Goal: Check status: Check status

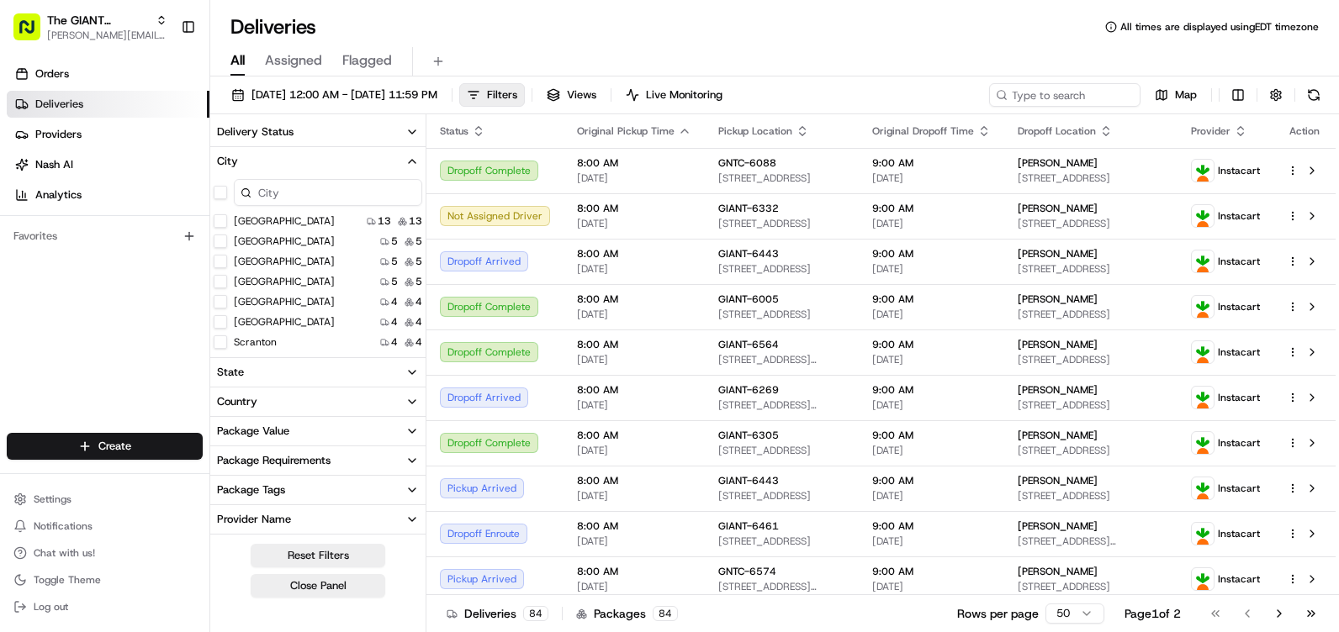
scroll to position [266, 0]
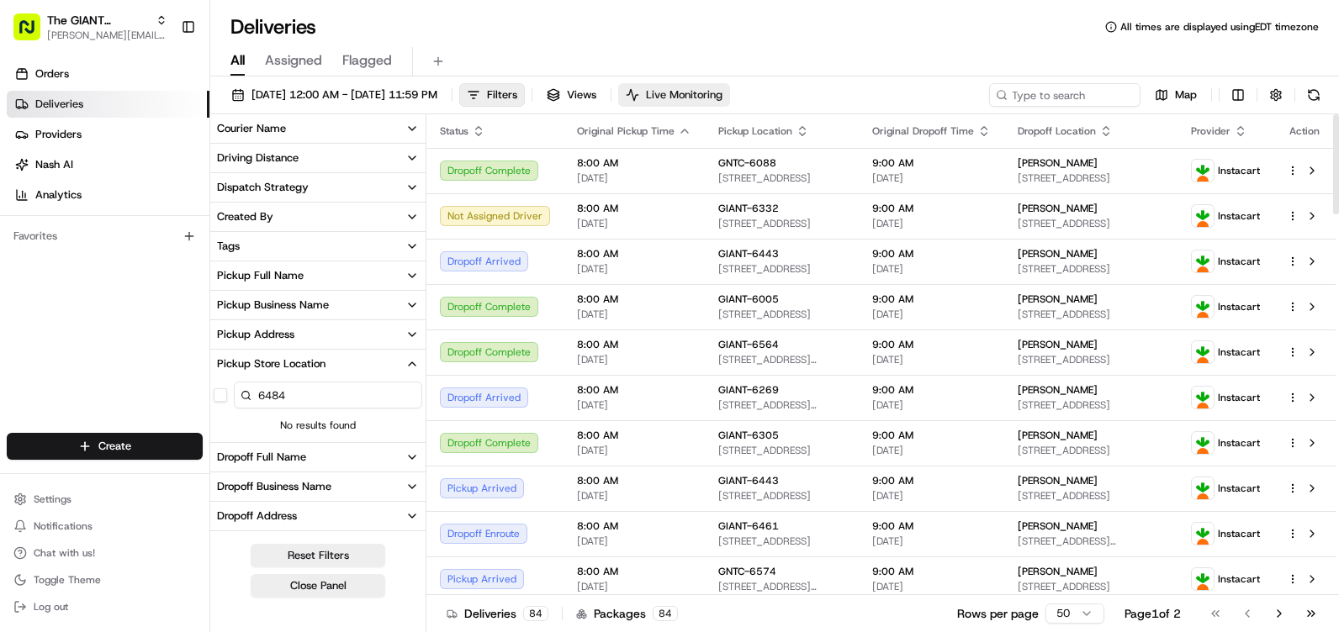
click at [722, 94] on span "Live Monitoring" at bounding box center [684, 94] width 77 height 15
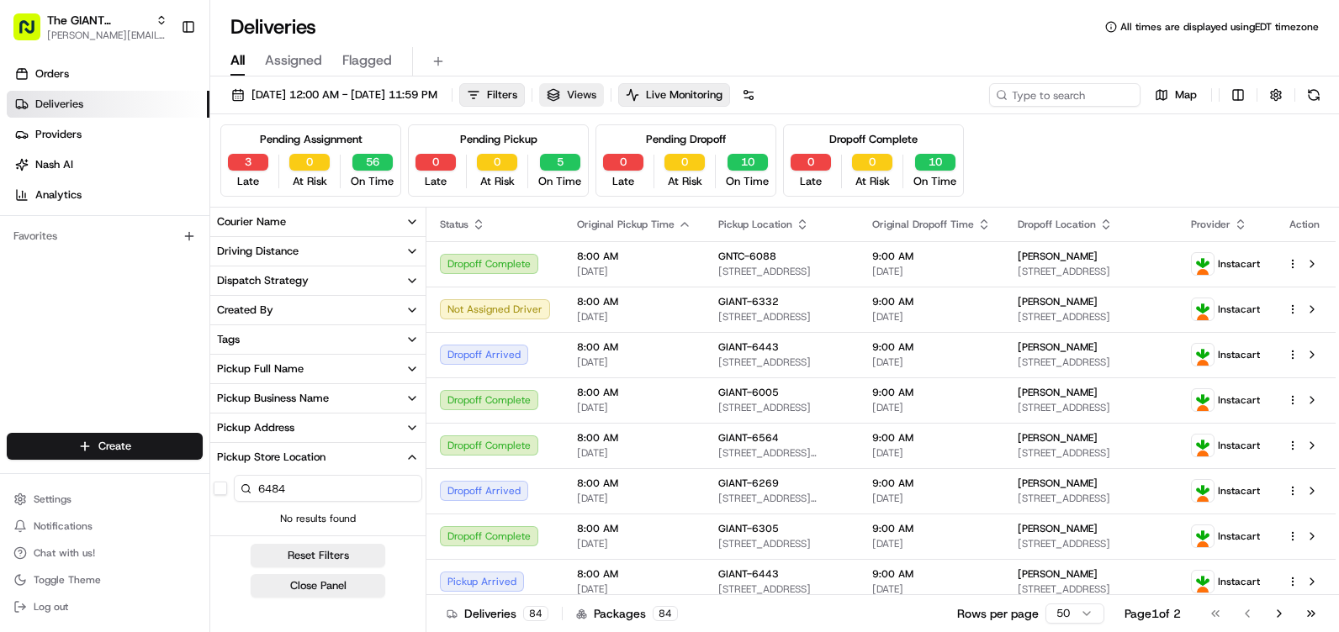
click at [596, 92] on span "Views" at bounding box center [581, 94] width 29 height 15
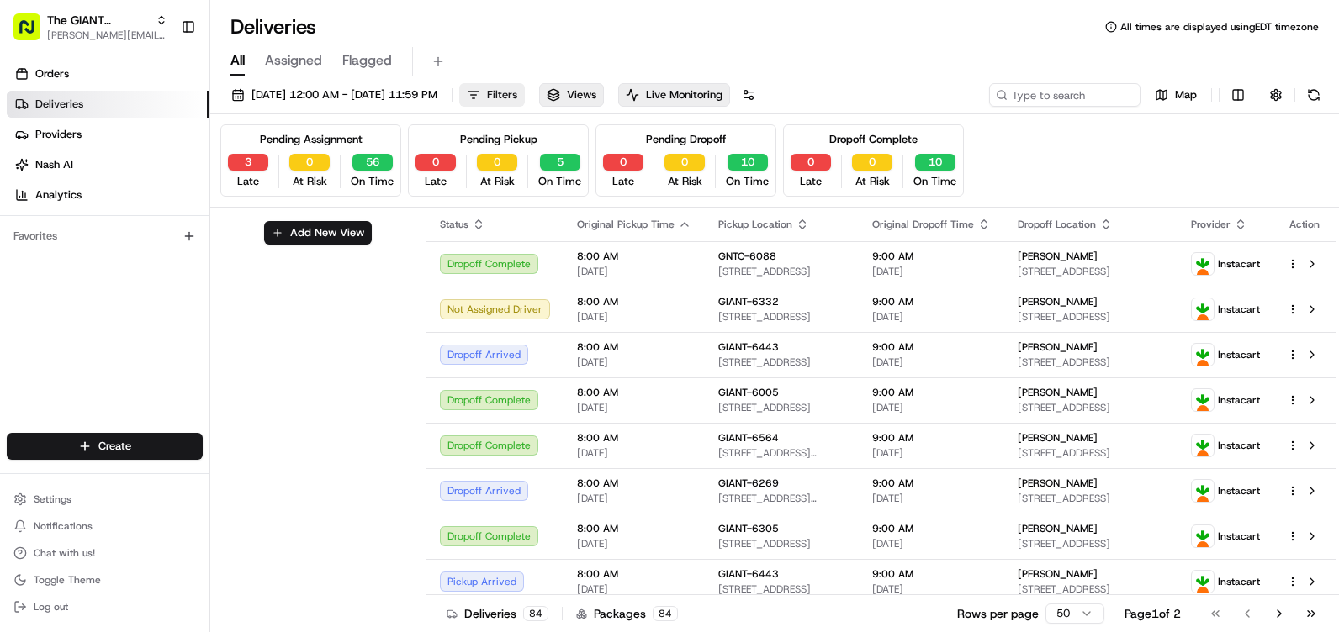
click at [517, 100] on span "Filters" at bounding box center [502, 94] width 30 height 15
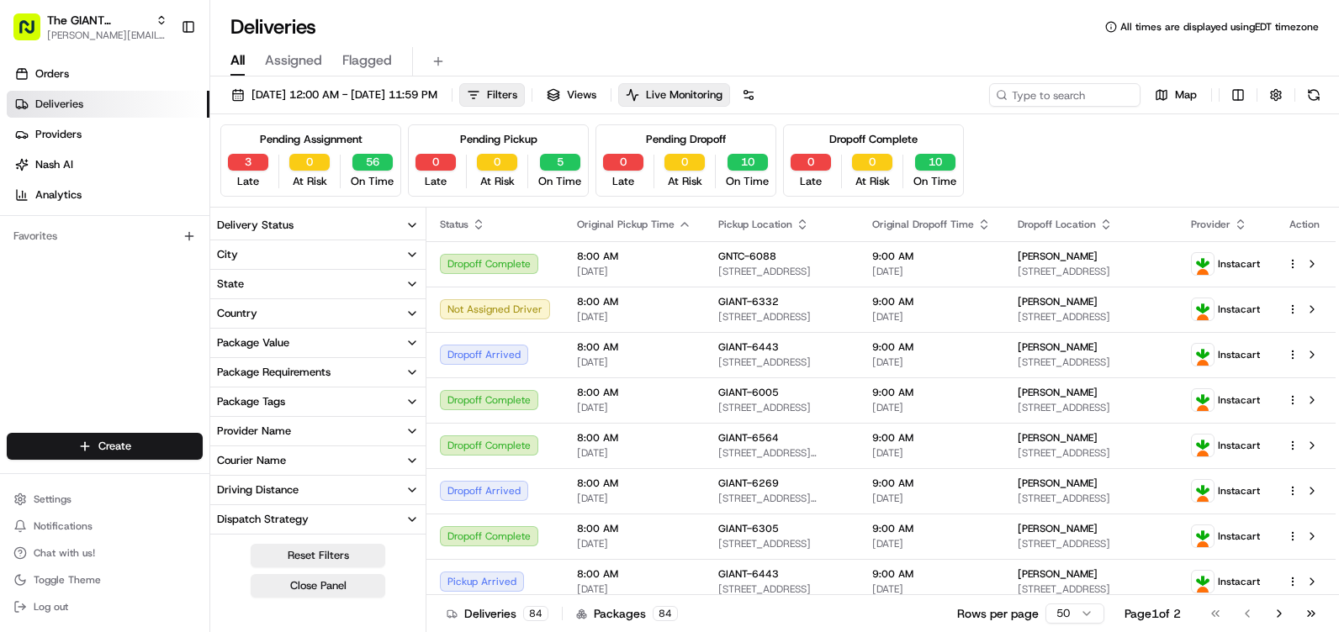
click at [262, 229] on div "Delivery Status" at bounding box center [255, 225] width 77 height 15
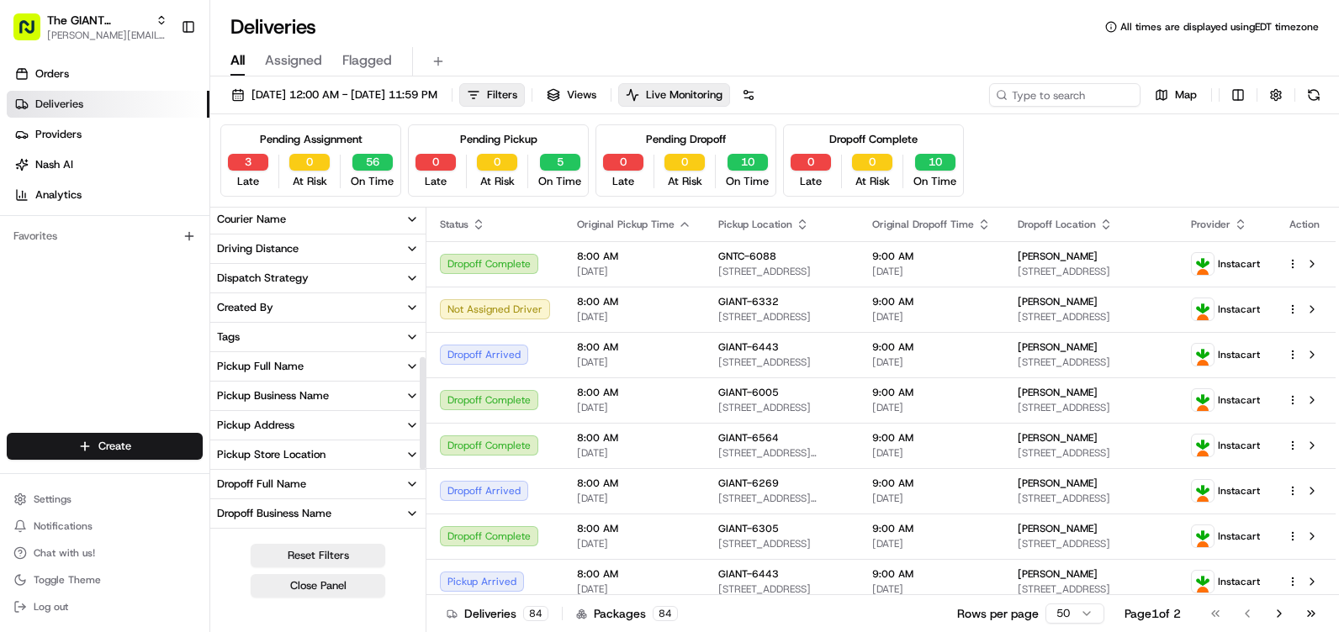
scroll to position [421, 0]
click at [309, 449] on button "Pickup Store Location" at bounding box center [317, 457] width 215 height 29
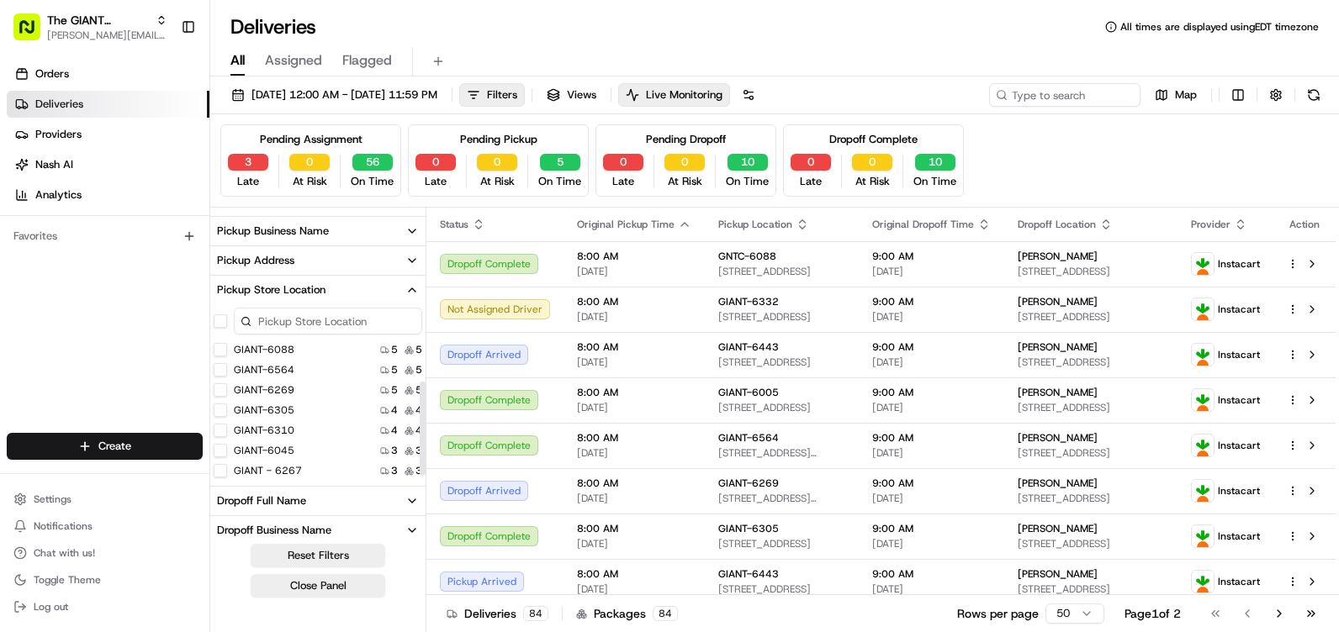
scroll to position [589, 0]
click at [282, 313] on input at bounding box center [328, 320] width 188 height 27
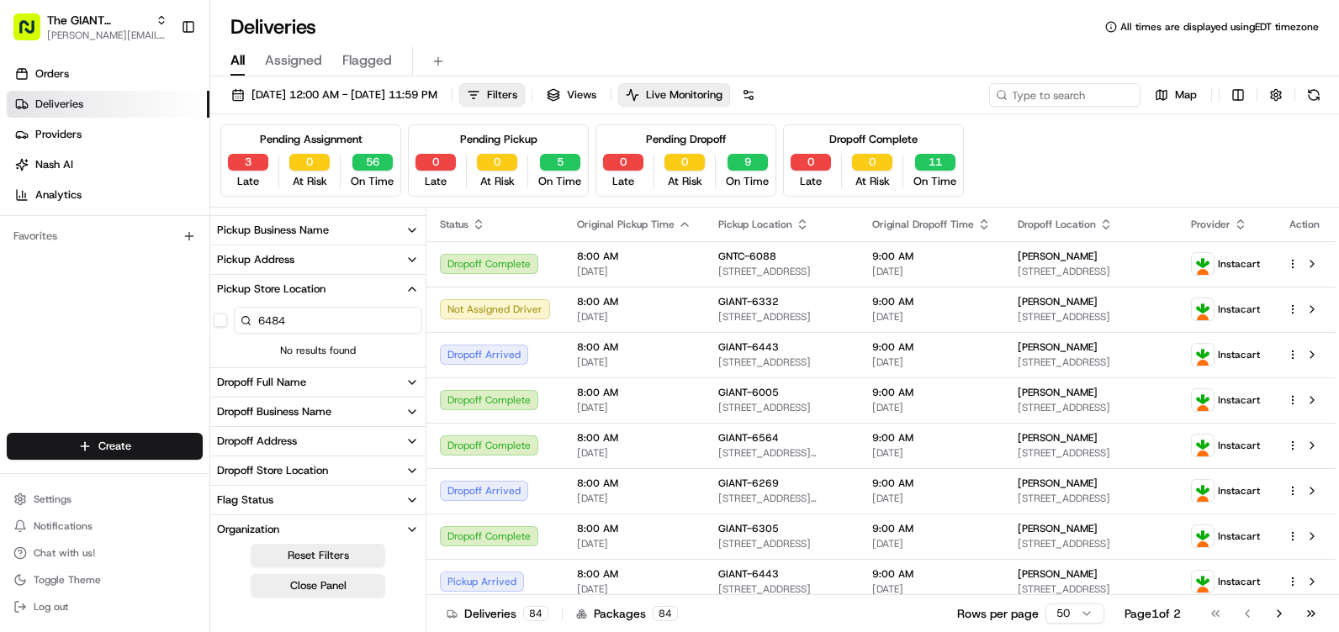
type input "6484"
